Goal: Information Seeking & Learning: Check status

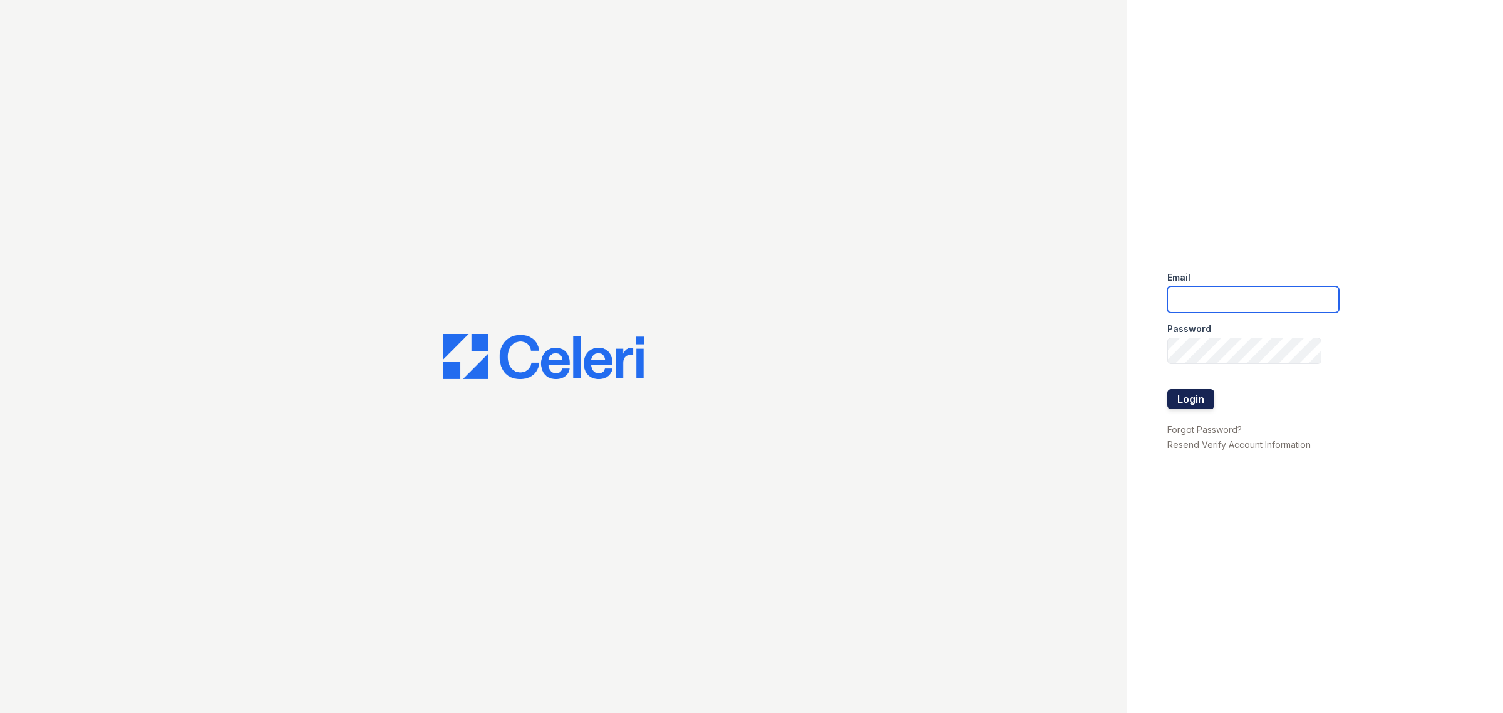
type input "mrauda@trinity-pm.com"
click at [1199, 393] on button "Login" at bounding box center [1191, 399] width 47 height 20
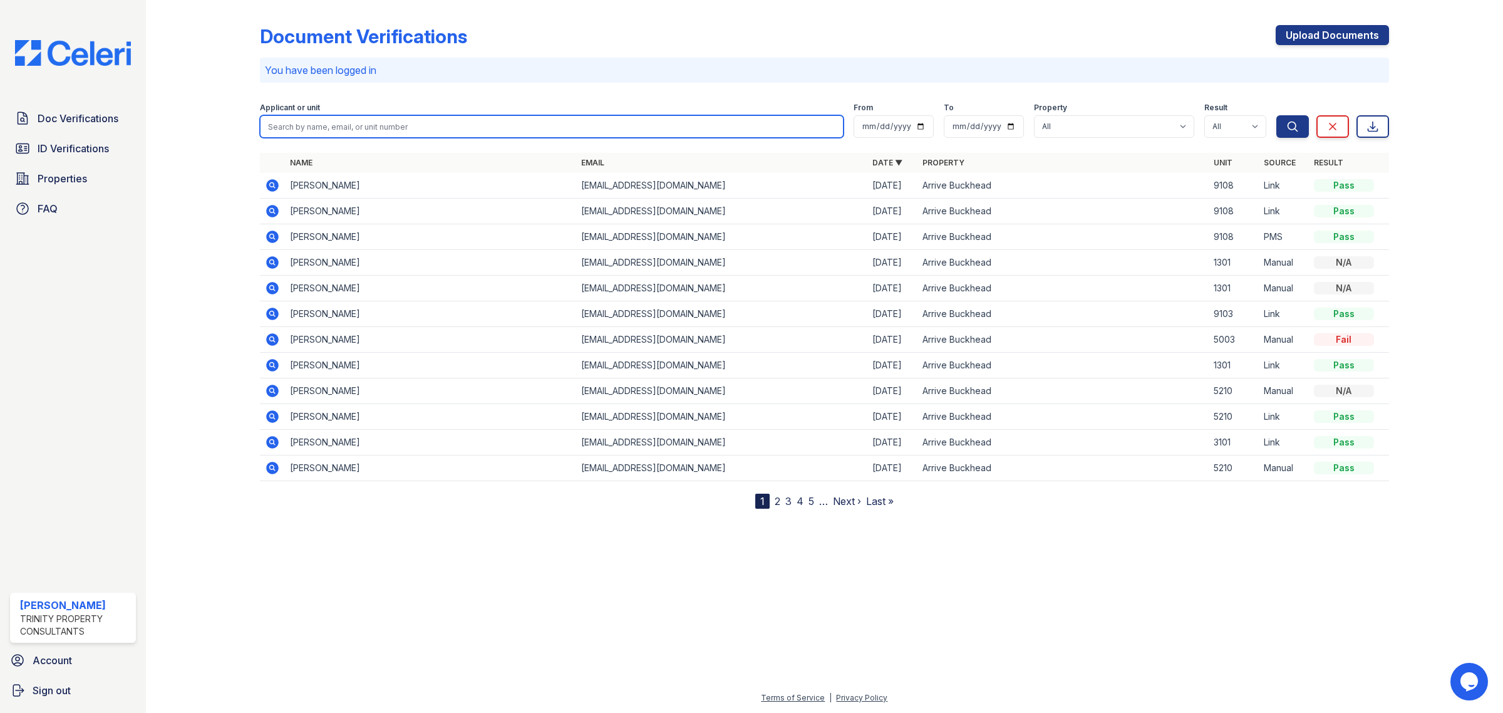
drag, startPoint x: 551, startPoint y: 129, endPoint x: 551, endPoint y: 121, distance: 8.1
click at [551, 121] on input "search" at bounding box center [552, 126] width 584 height 23
type input "liliana"
click at [1276, 115] on button "Search" at bounding box center [1292, 126] width 33 height 23
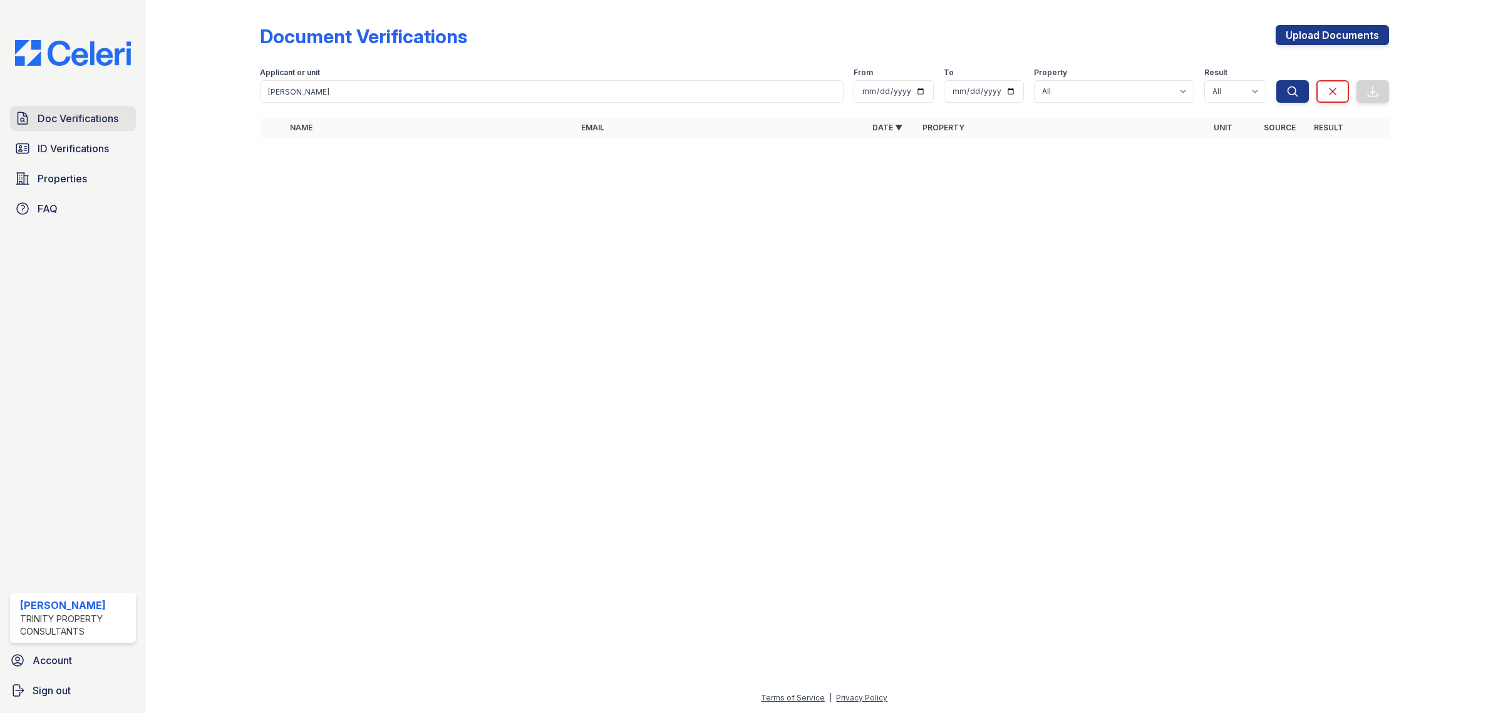
click at [65, 111] on span "Doc Verifications" at bounding box center [78, 118] width 81 height 15
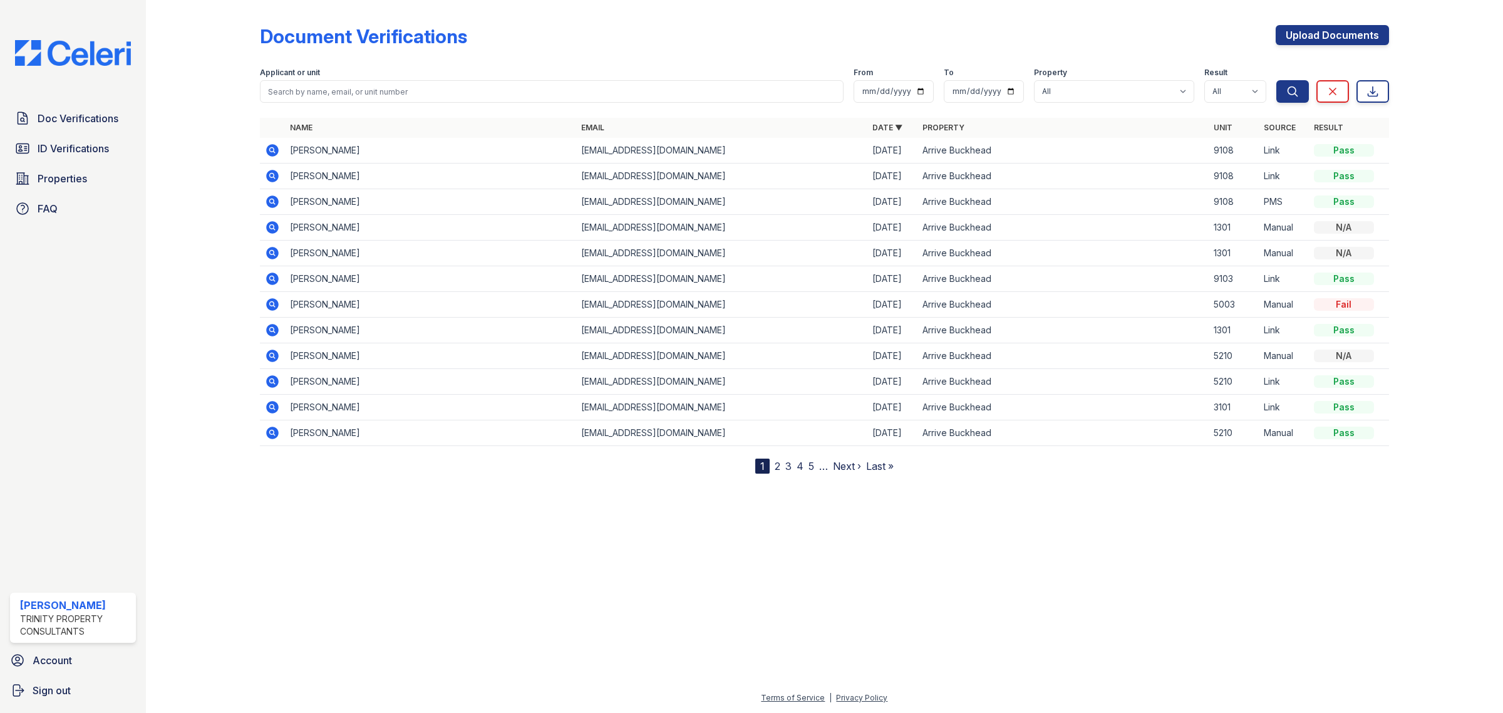
click at [333, 110] on div at bounding box center [824, 110] width 1129 height 5
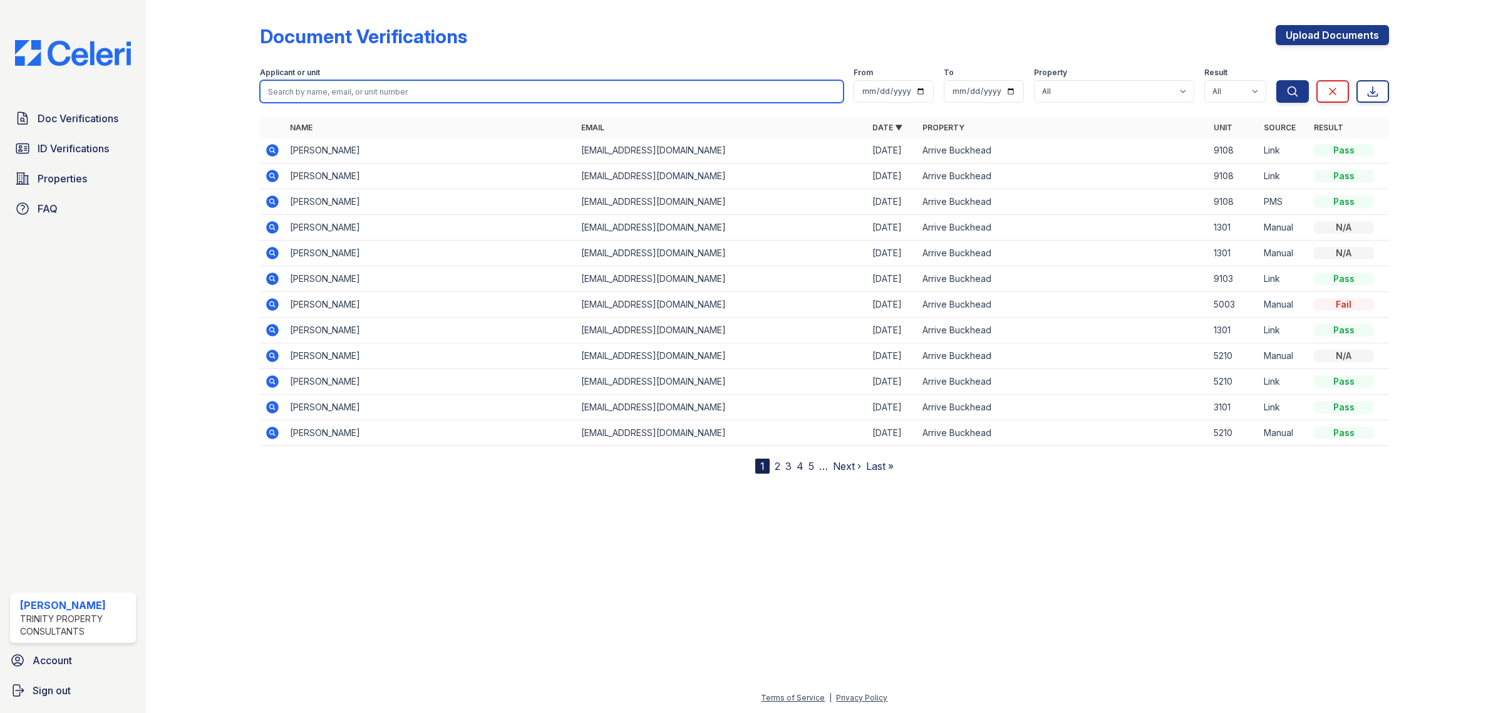
click at [333, 95] on input "search" at bounding box center [552, 91] width 584 height 23
type input "liliana"
click at [1276, 80] on button "Search" at bounding box center [1292, 91] width 33 height 23
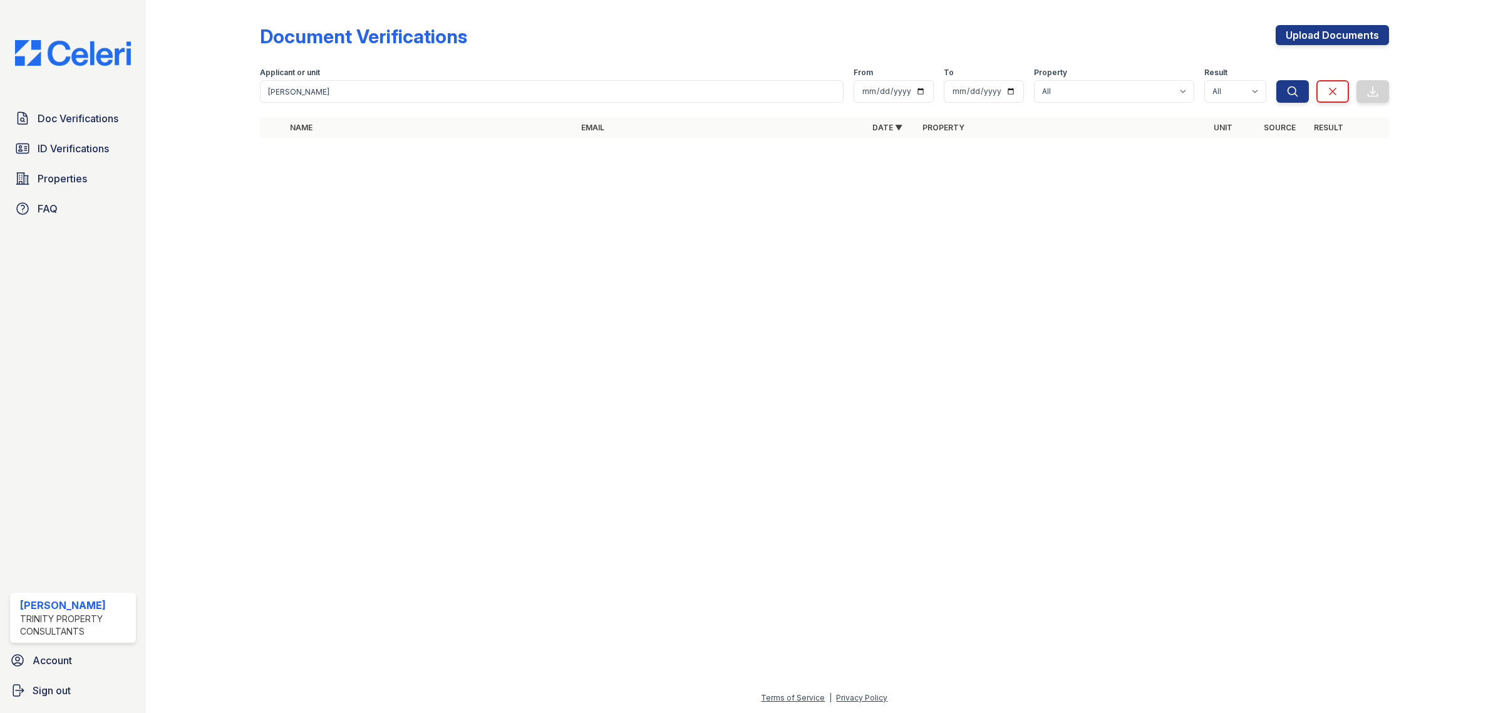
click at [80, 102] on div "Doc Verifications ID Verifications Properties FAQ Michelle Rauda Trinity Proper…" at bounding box center [73, 356] width 146 height 713
click at [88, 120] on span "Doc Verifications" at bounding box center [78, 118] width 81 height 15
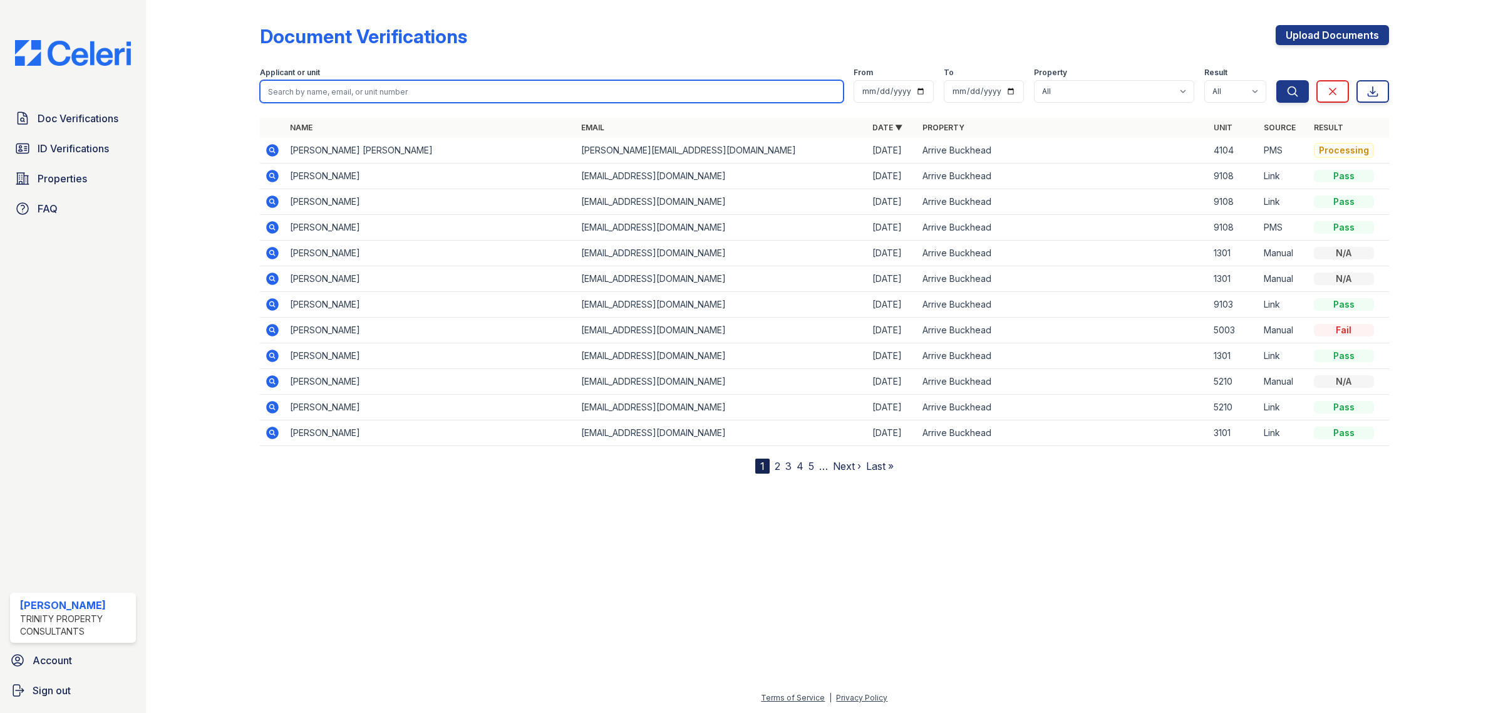
drag, startPoint x: 499, startPoint y: 122, endPoint x: 460, endPoint y: 86, distance: 52.8
click at [460, 86] on input "search" at bounding box center [552, 91] width 584 height 23
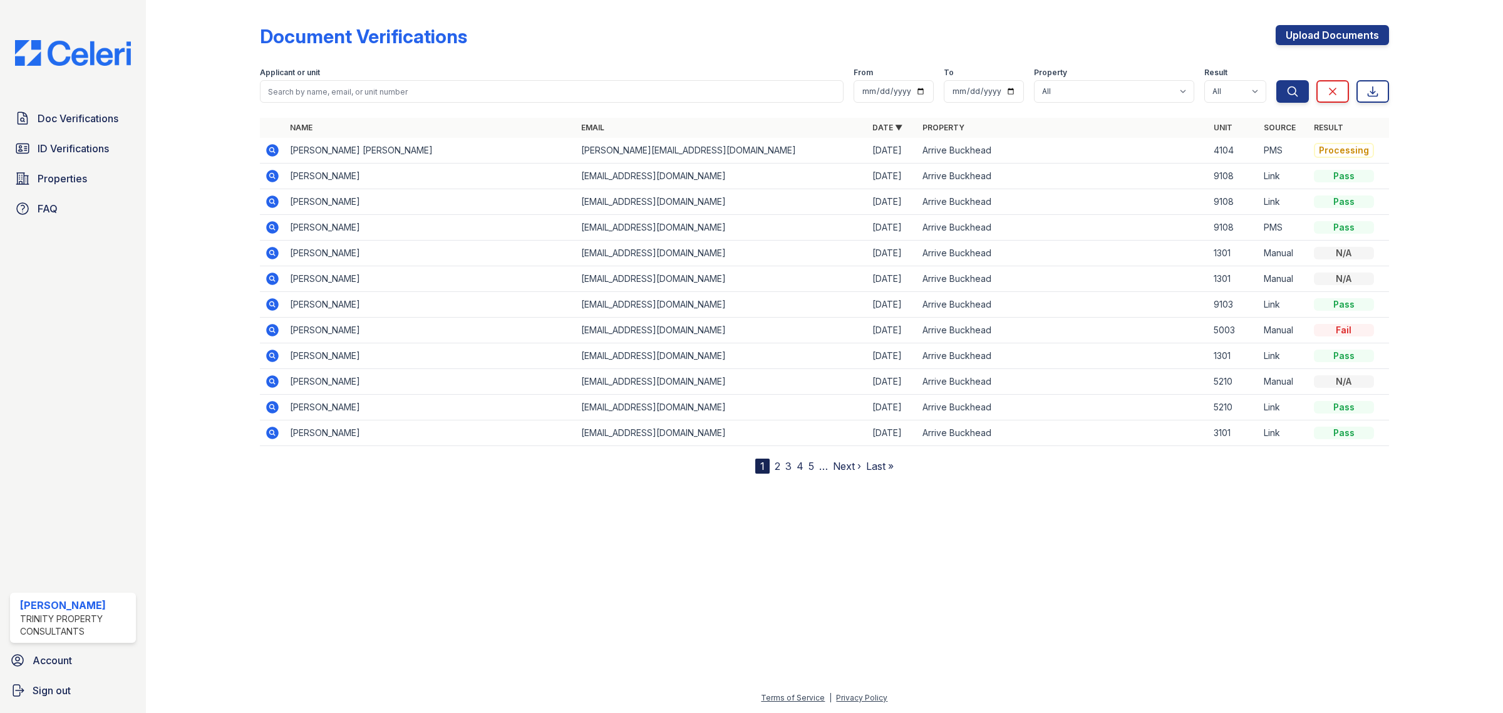
click at [308, 145] on td "[PERSON_NAME] [PERSON_NAME]" at bounding box center [430, 151] width 291 height 26
click at [277, 149] on icon at bounding box center [272, 150] width 13 height 13
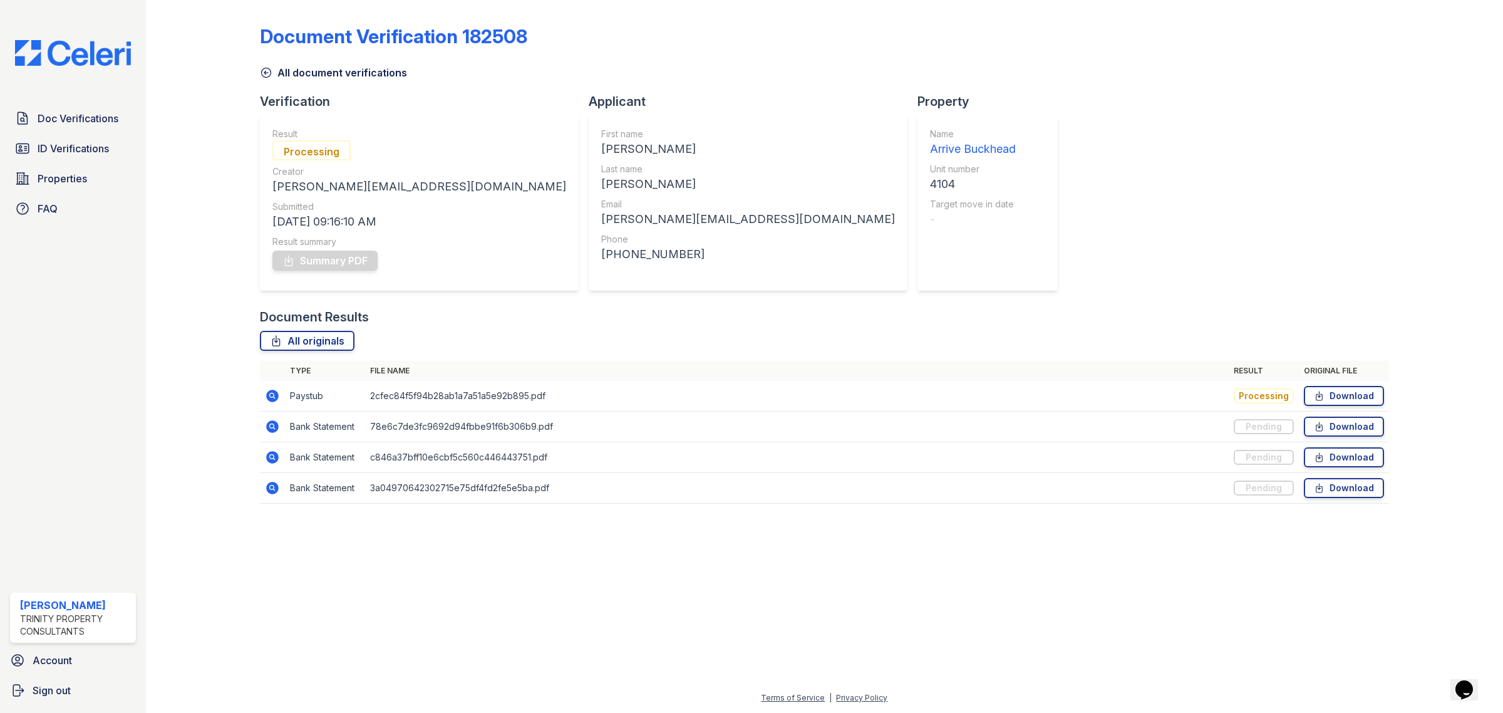
click at [276, 396] on icon at bounding box center [272, 396] width 13 height 13
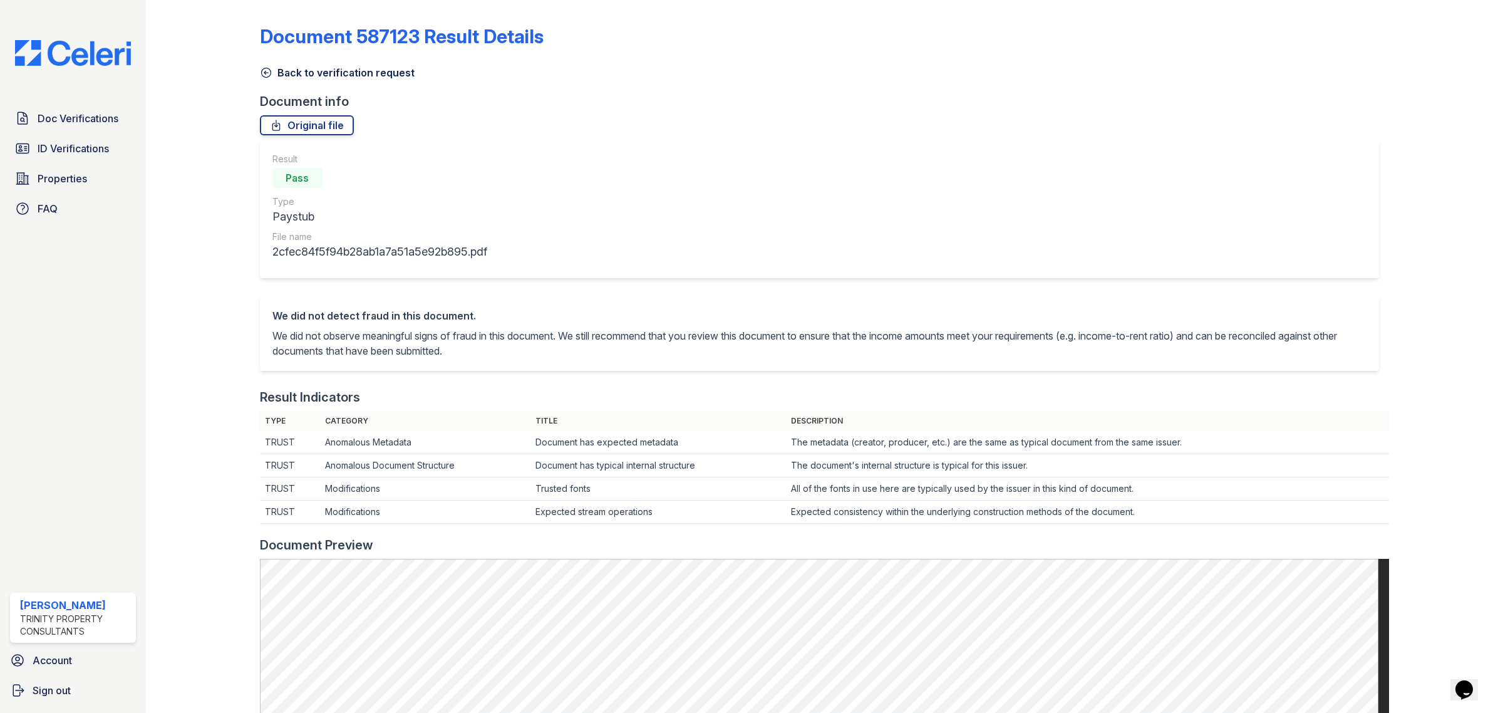
click at [269, 74] on icon at bounding box center [265, 72] width 9 height 9
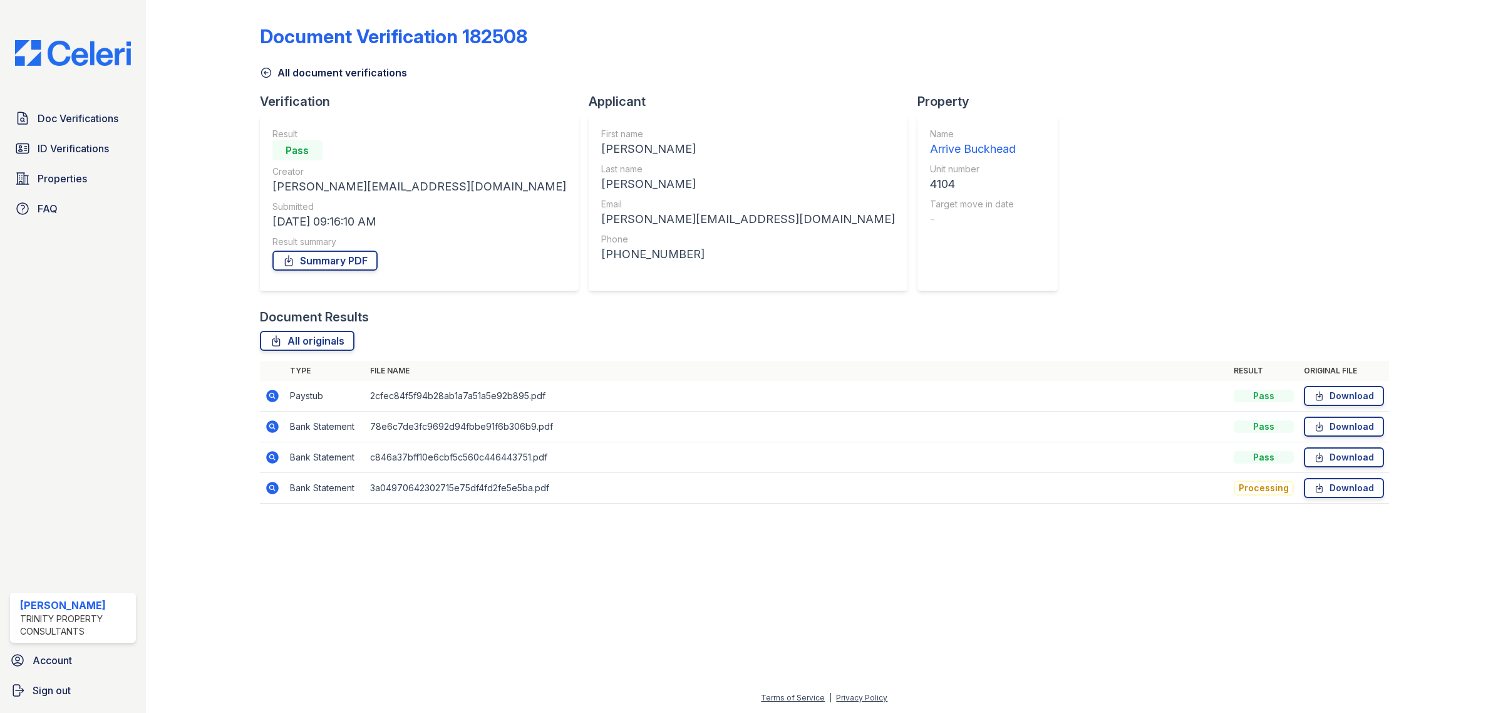
click at [98, 51] on img at bounding box center [73, 53] width 136 height 26
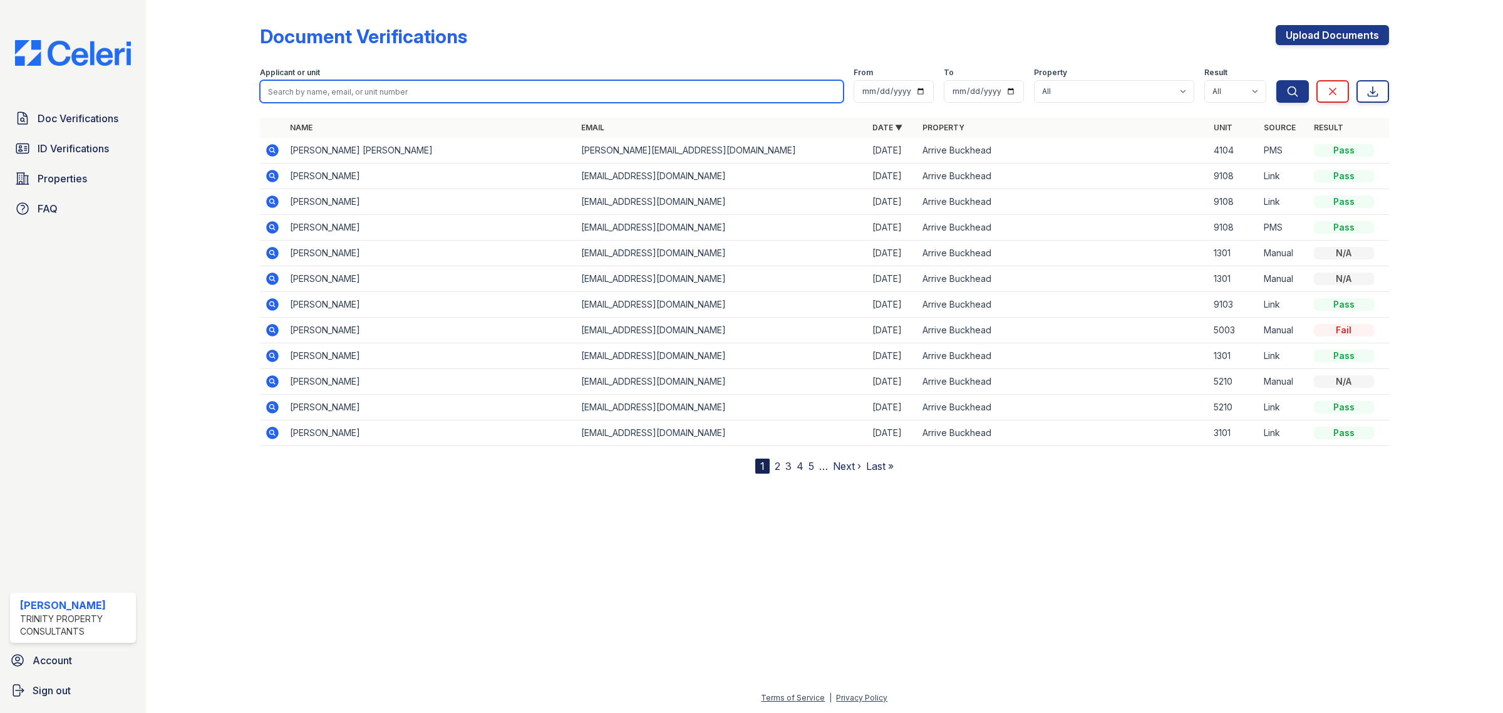
click at [453, 97] on input "search" at bounding box center [552, 91] width 584 height 23
type input "[PERSON_NAME]"
click at [1276, 80] on button "Search" at bounding box center [1292, 91] width 33 height 23
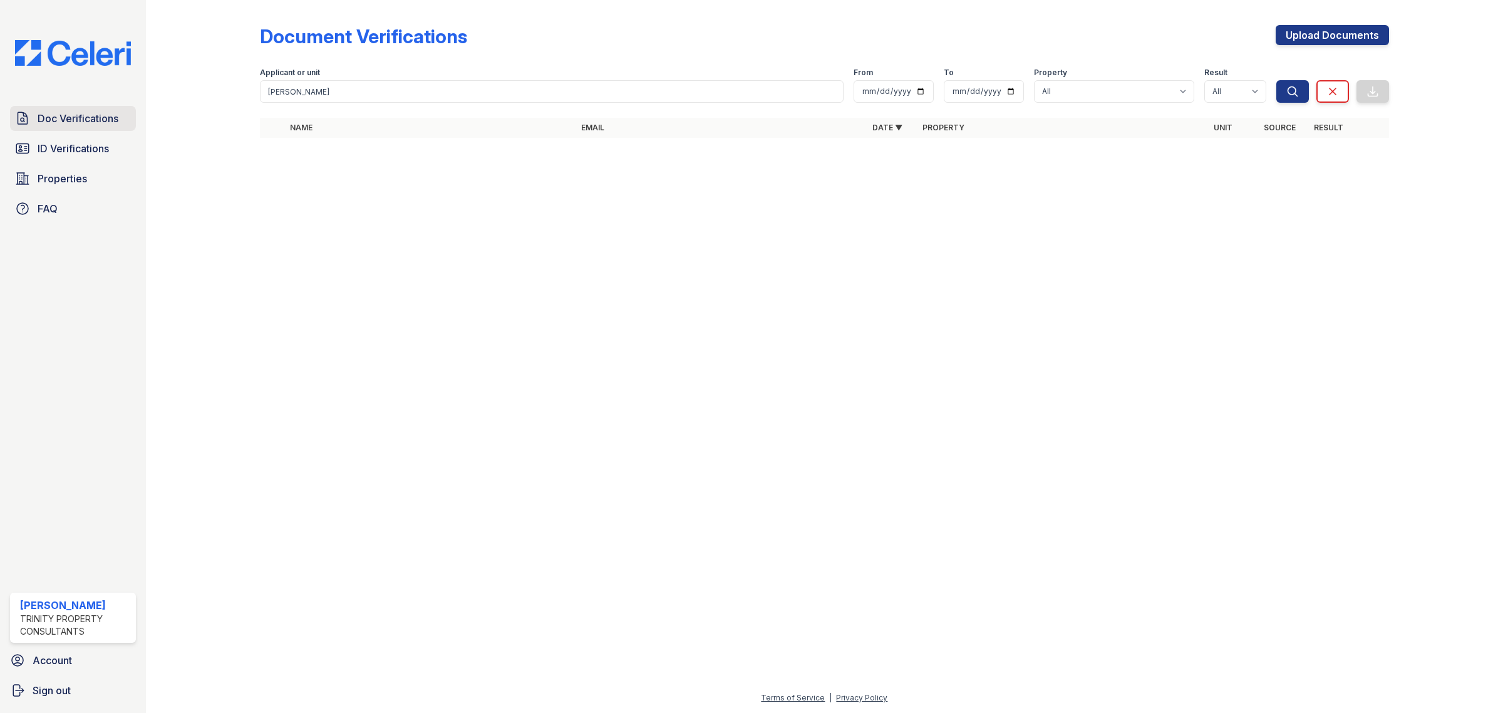
click at [111, 125] on span "Doc Verifications" at bounding box center [78, 118] width 81 height 15
